Goal: Check status: Check status

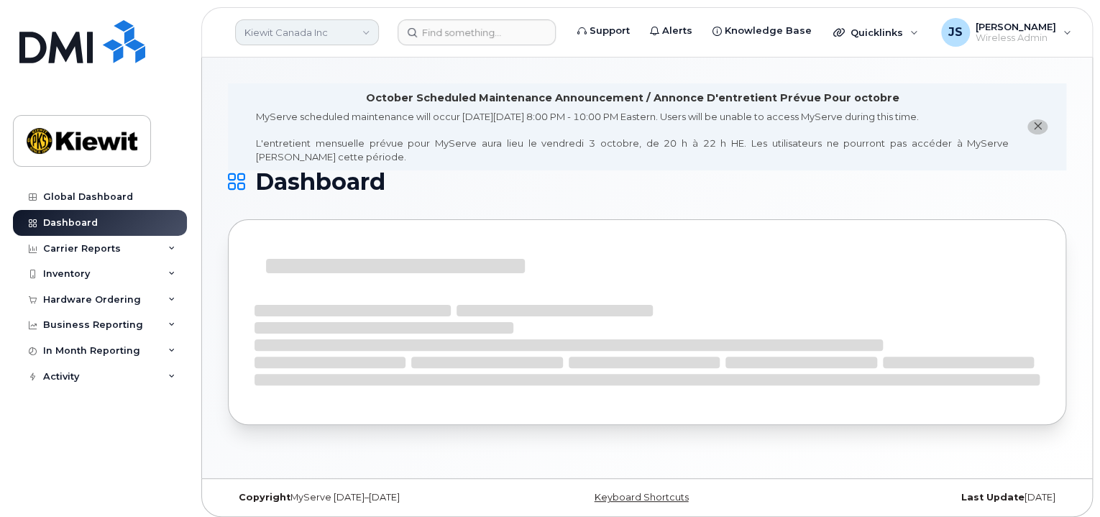
click at [329, 42] on link "Kiewit Canada Inc" at bounding box center [307, 32] width 144 height 26
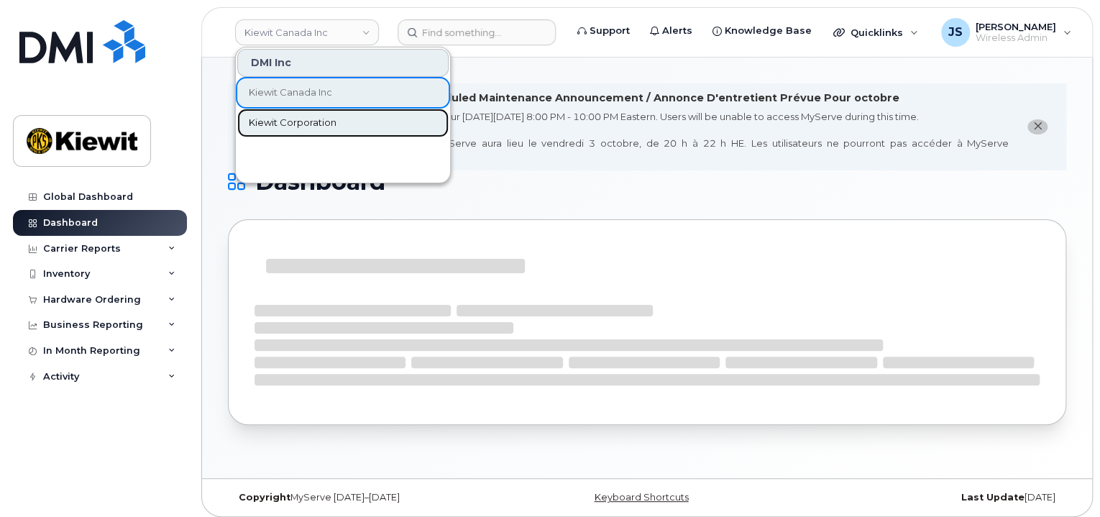
drag, startPoint x: 316, startPoint y: 107, endPoint x: 313, endPoint y: 121, distance: 14.1
click at [313, 121] on link "Kiewit Corporation" at bounding box center [342, 123] width 211 height 29
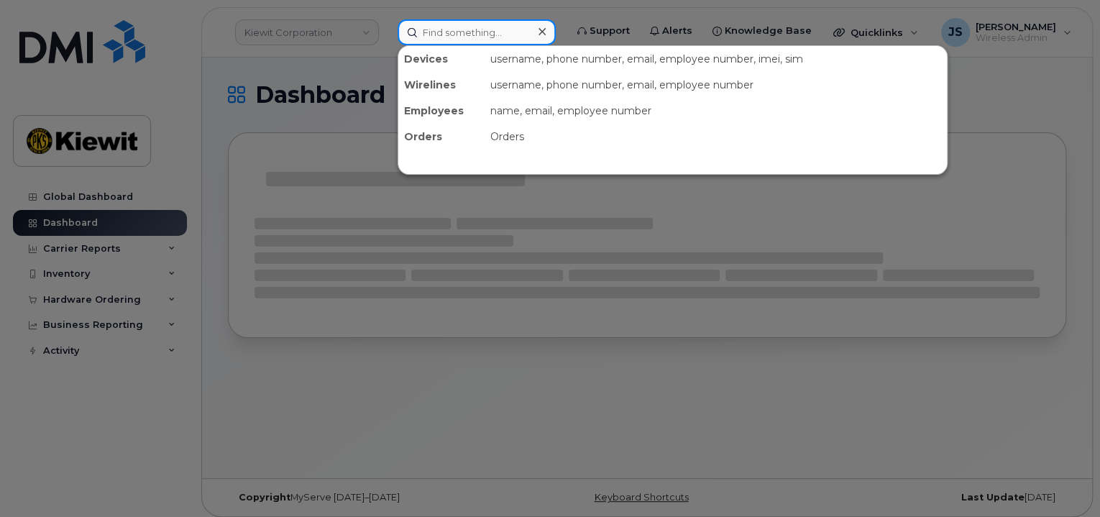
click at [451, 37] on input at bounding box center [477, 32] width 158 height 26
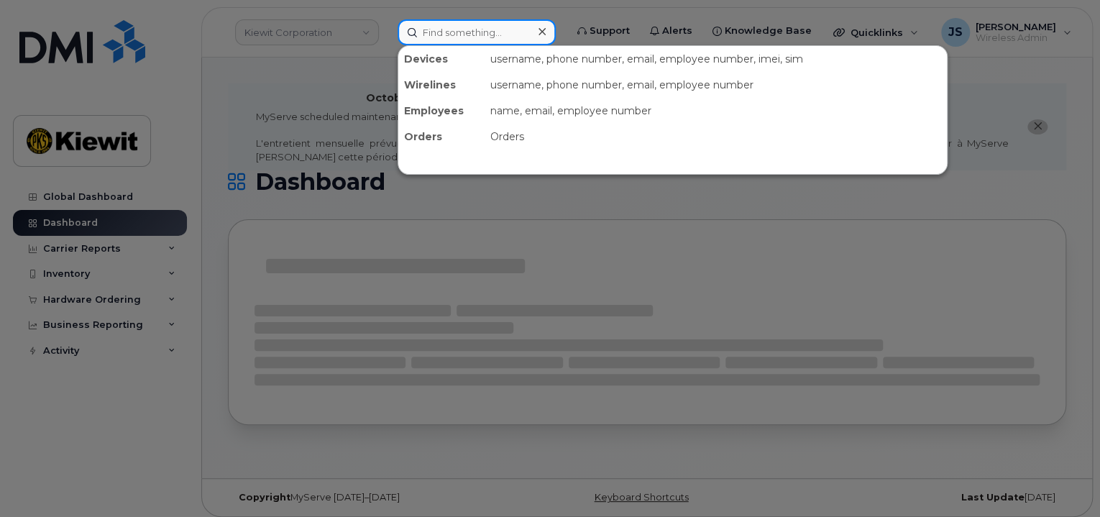
paste input "300387"
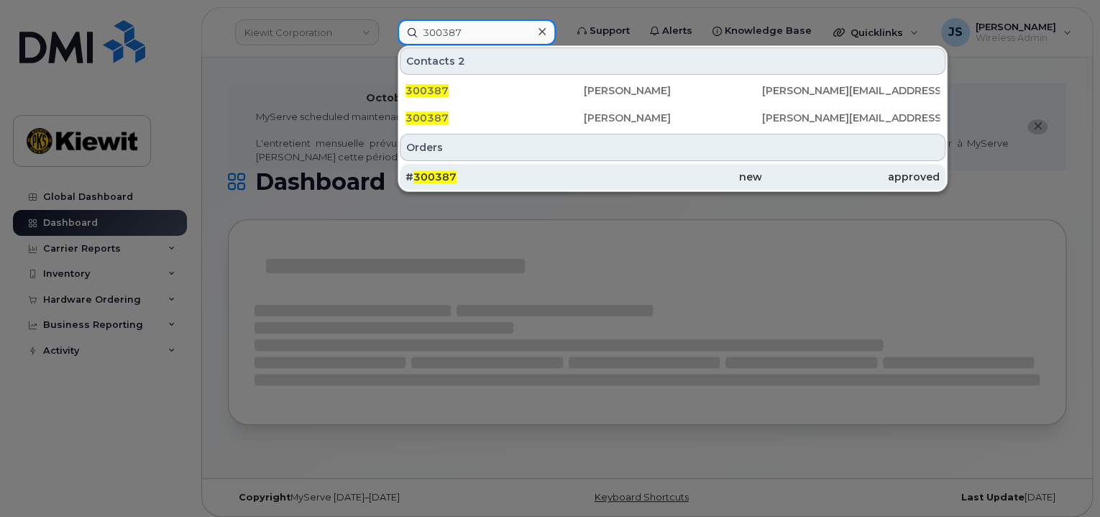
type input "300387"
click at [449, 168] on div "# 300387" at bounding box center [495, 177] width 178 height 26
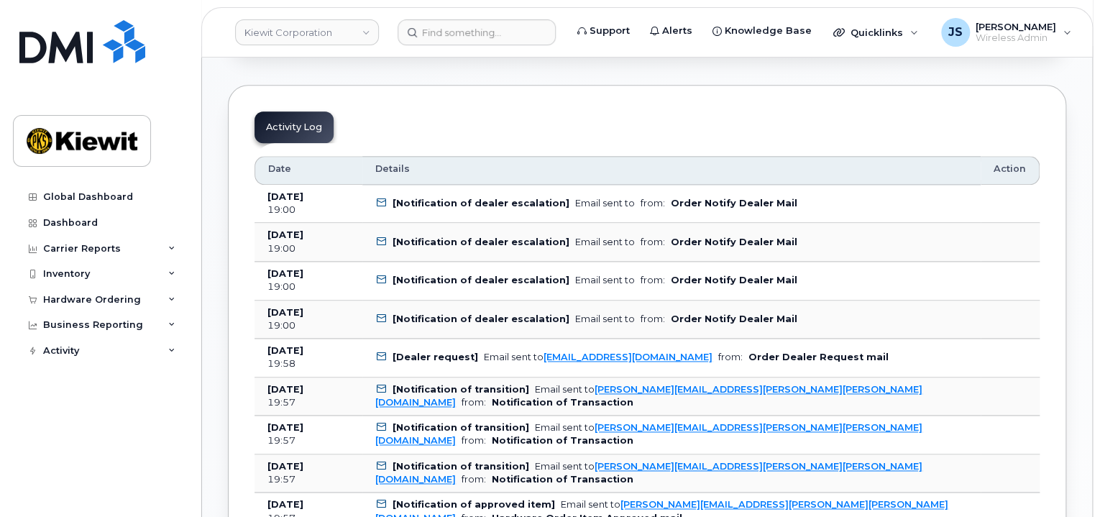
scroll to position [791, 0]
